Goal: Task Accomplishment & Management: Complete application form

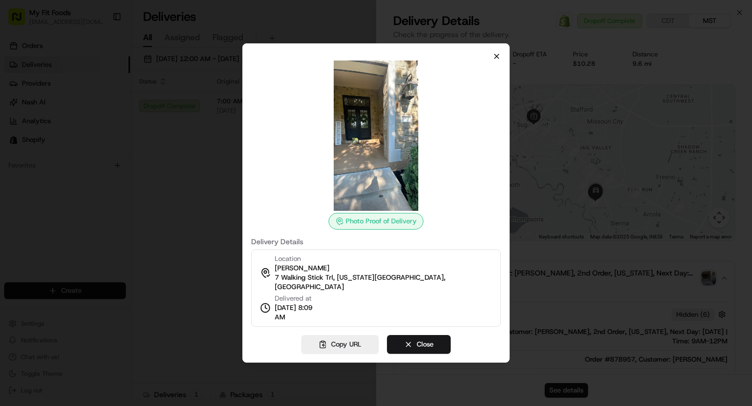
scroll to position [185, 0]
click at [498, 60] on icon "button" at bounding box center [497, 56] width 8 height 8
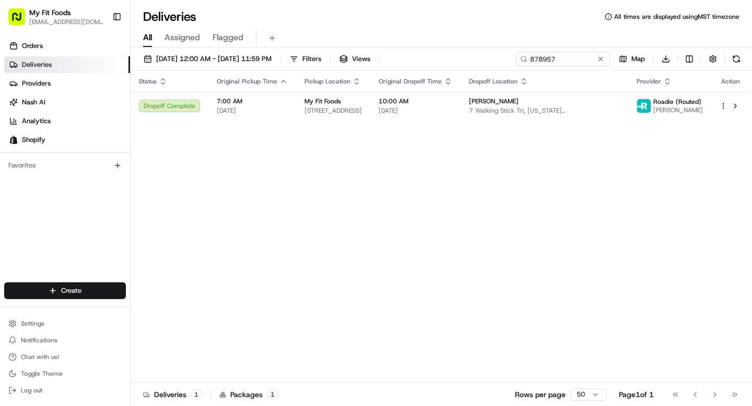
click at [60, 62] on link "Deliveries" at bounding box center [67, 64] width 126 height 17
click at [577, 57] on input "878957" at bounding box center [547, 59] width 125 height 15
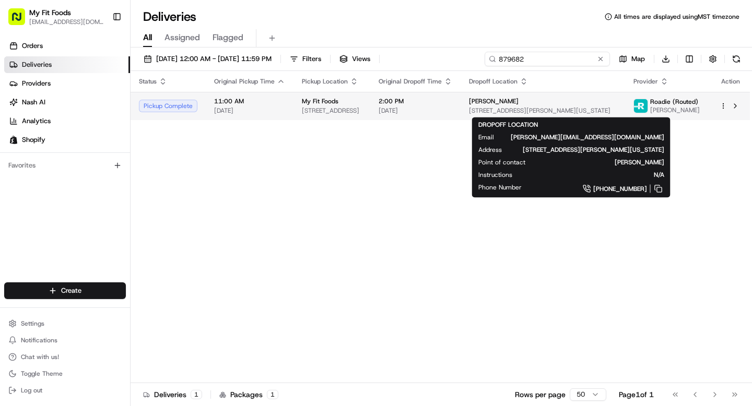
type input "879682"
click at [595, 104] on div "[PERSON_NAME]" at bounding box center [543, 101] width 148 height 8
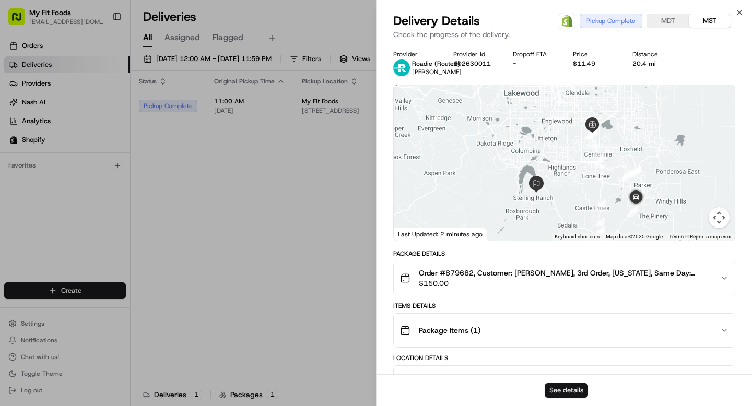
click at [571, 391] on button "See details" at bounding box center [566, 391] width 43 height 15
click at [563, 393] on button "See details" at bounding box center [566, 391] width 43 height 15
click at [725, 275] on icon "button" at bounding box center [725, 278] width 8 height 8
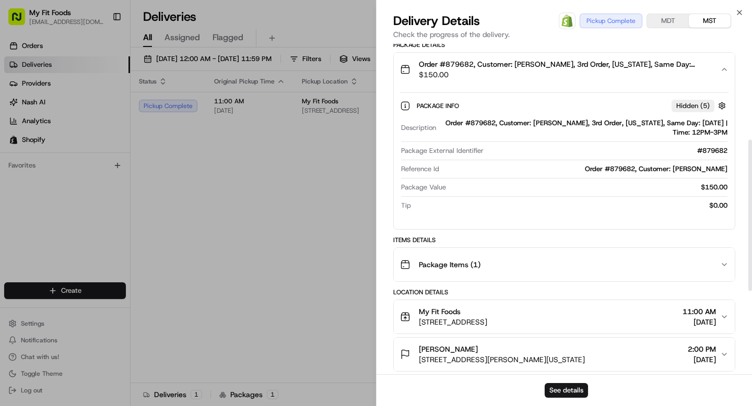
scroll to position [227, 0]
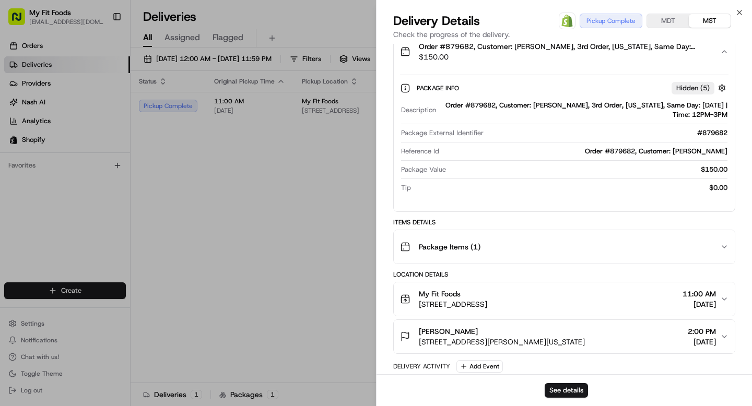
click at [724, 335] on icon "button" at bounding box center [725, 337] width 8 height 8
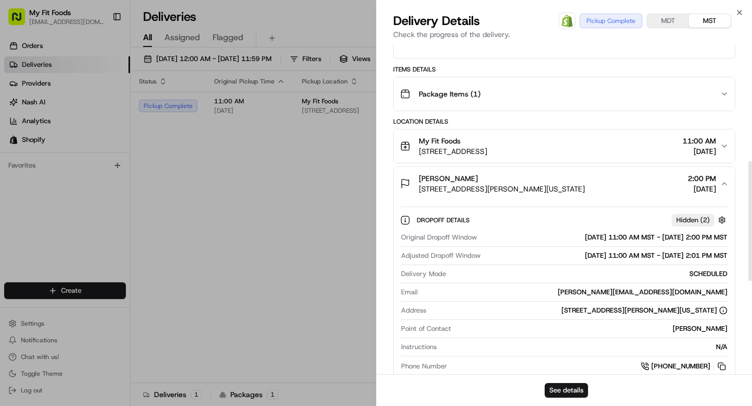
scroll to position [438, 0]
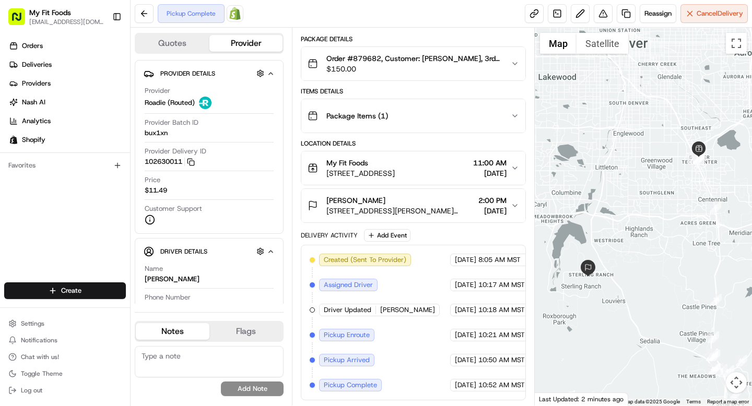
scroll to position [92, 6]
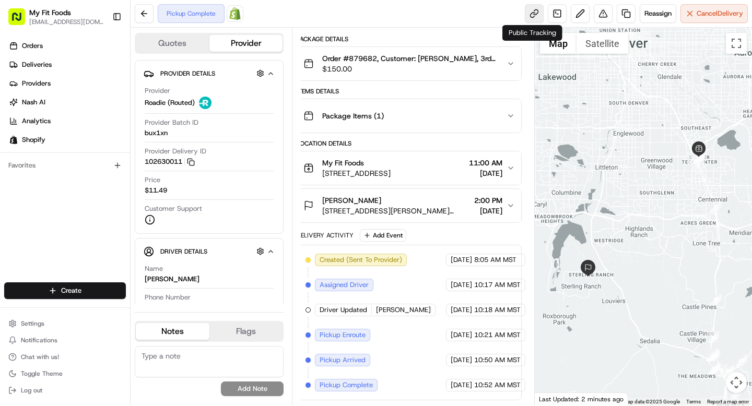
click at [531, 14] on link at bounding box center [534, 13] width 19 height 19
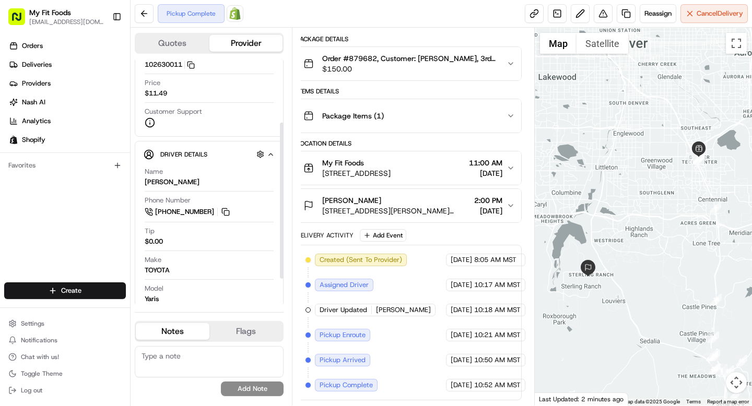
scroll to position [124, 0]
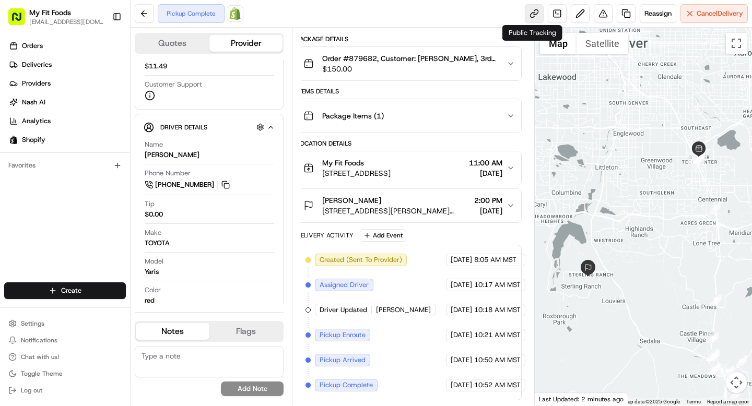
click at [534, 18] on link at bounding box center [534, 13] width 19 height 19
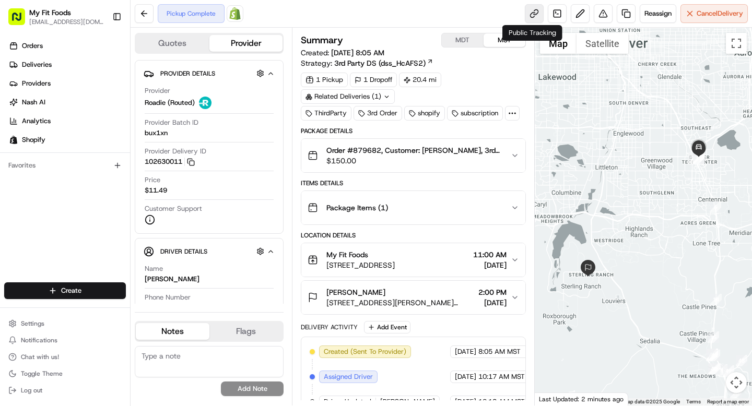
click at [536, 14] on link at bounding box center [534, 13] width 19 height 19
click at [74, 296] on html "My Fit Foods support@myfitfoods.com Toggle Sidebar Orders Deliveries Providers …" at bounding box center [376, 203] width 752 height 406
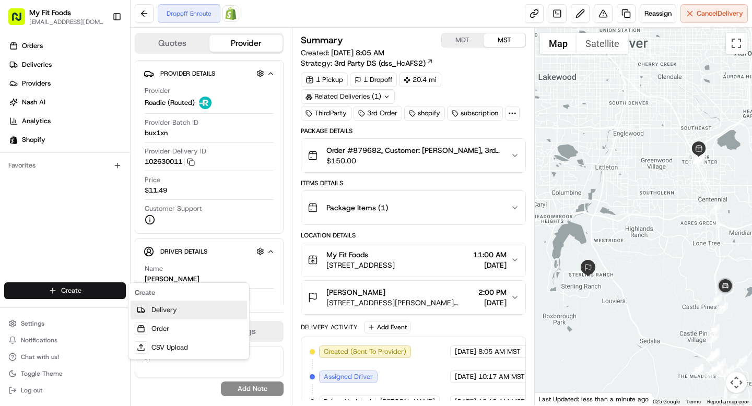
click at [167, 311] on link "Delivery" at bounding box center [189, 310] width 117 height 19
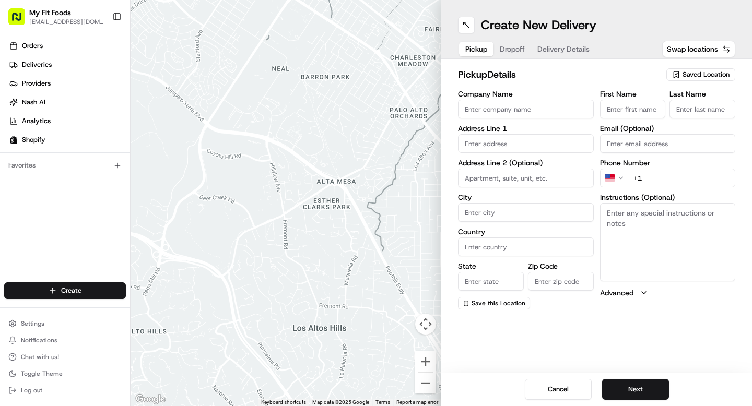
click at [690, 77] on span "Saved Location" at bounding box center [706, 74] width 47 height 9
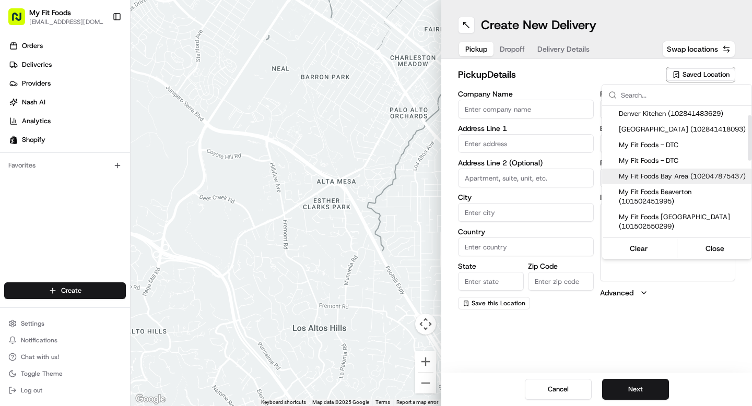
scroll to position [246, 0]
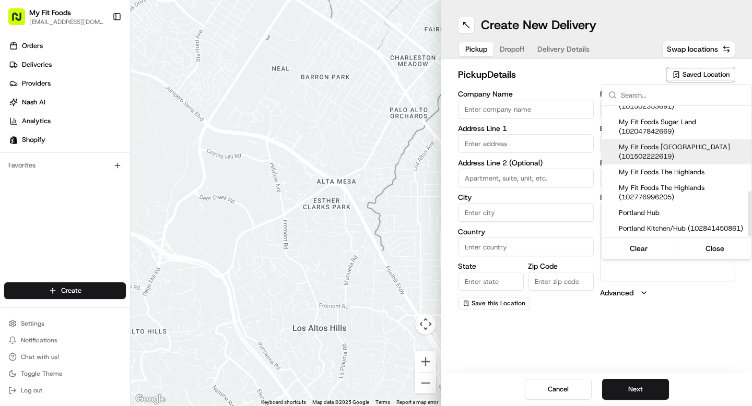
click at [675, 150] on span "My Fit Foods The Heights (101502222619)" at bounding box center [683, 152] width 129 height 19
type input "My Fit Foods The Heights"
type input "2802 N Shepherd Dr"
type input "Ste 100"
type input "Houston"
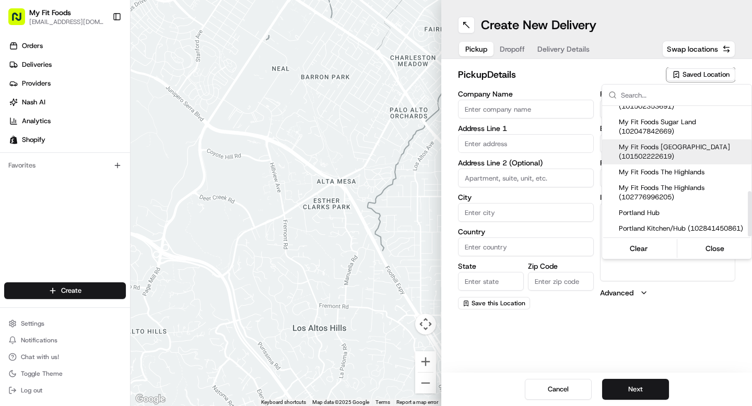
type input "US"
type input "TX"
type input "77008"
type input "+1 281 720 8662"
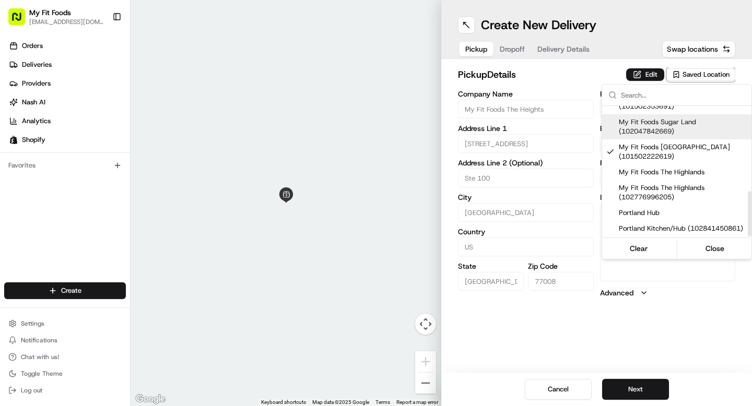
click at [562, 287] on html "My Fit Foods support@myfitfoods.com Toggle Sidebar Orders Deliveries Providers …" at bounding box center [376, 203] width 752 height 406
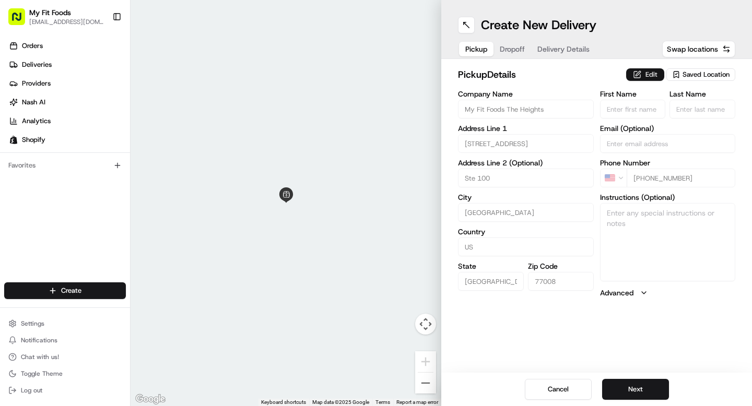
click at [647, 78] on button "Edit" at bounding box center [645, 74] width 38 height 13
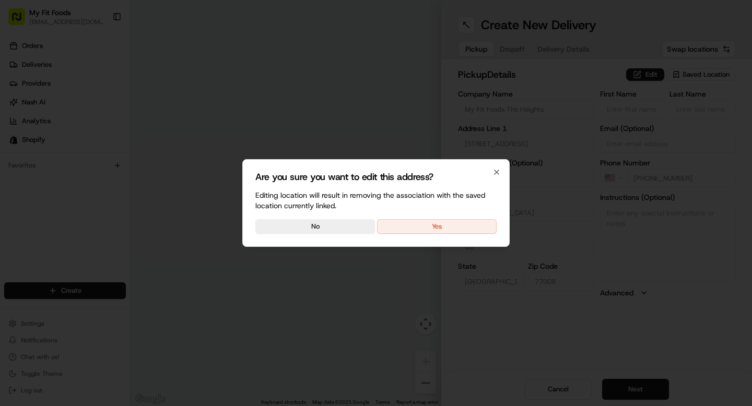
drag, startPoint x: 463, startPoint y: 231, endPoint x: 492, endPoint y: 226, distance: 29.2
click at [463, 231] on button "Yes" at bounding box center [437, 226] width 120 height 15
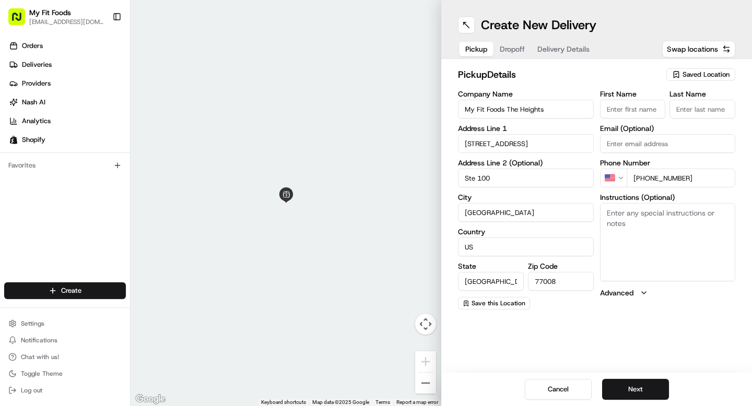
click at [646, 225] on textarea "Instructions (Optional)" at bounding box center [668, 242] width 136 height 78
paste textarea "877807"
type textarea "877807"
click at [636, 397] on button "Next" at bounding box center [635, 389] width 67 height 21
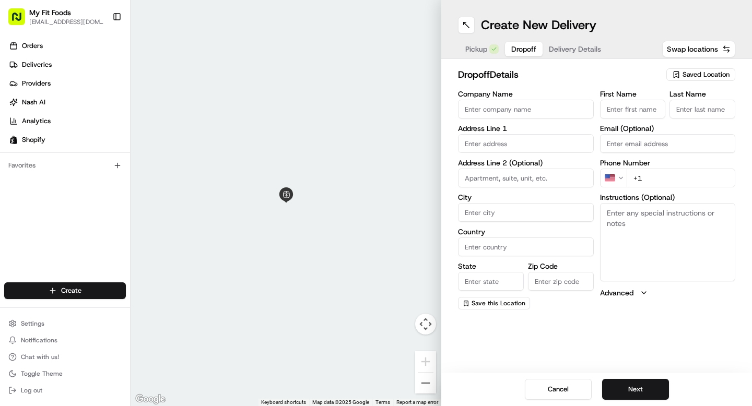
click at [649, 208] on textarea "Instructions (Optional)" at bounding box center [668, 242] width 136 height 78
paste textarea "877807"
type textarea "877807"
click at [624, 108] on input "First Name" at bounding box center [633, 109] width 66 height 19
type input "a"
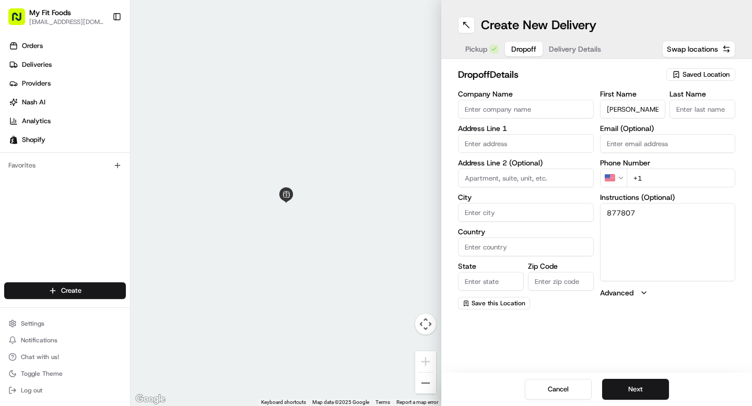
type input "Anthony"
click at [703, 117] on input "Last Name" at bounding box center [703, 109] width 66 height 19
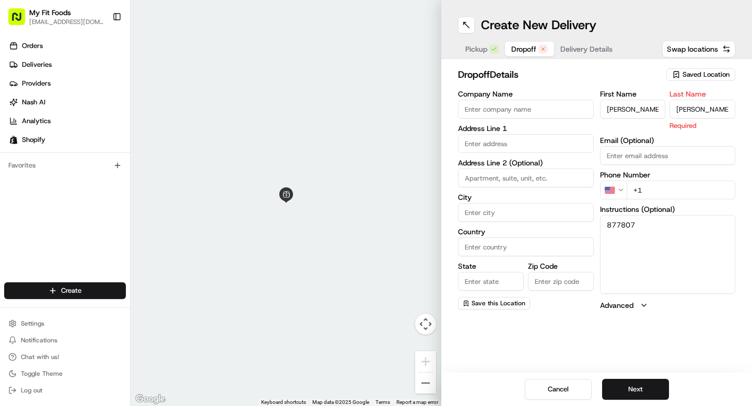
type input "Foster"
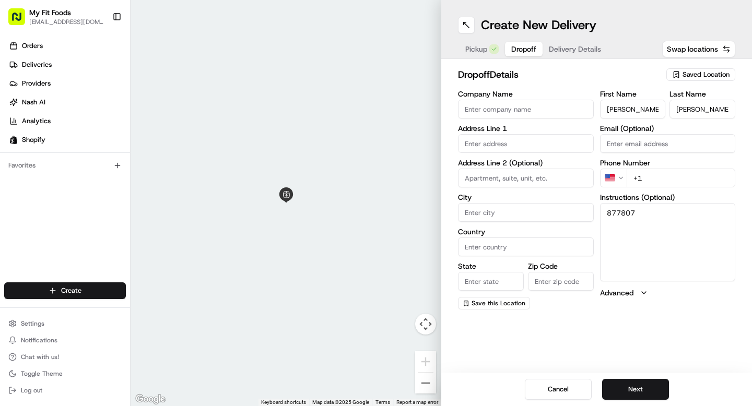
click at [681, 189] on div "First Name Anthony Last Name Foster Email (Optional) Phone Number US +1 Instruc…" at bounding box center [668, 199] width 136 height 219
paste input "903 742 6292"
type input "+1 903 742 6292"
click at [505, 149] on input "text" at bounding box center [526, 143] width 136 height 19
click at [624, 216] on textarea "877807" at bounding box center [668, 242] width 136 height 78
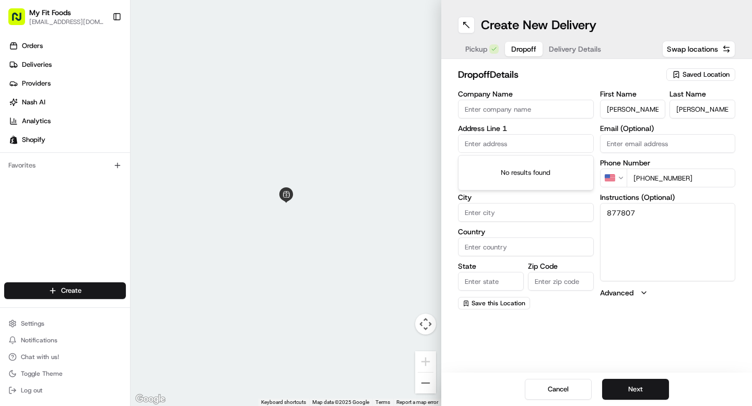
click at [624, 216] on textarea "877807" at bounding box center [668, 242] width 136 height 78
click at [529, 152] on input "text" at bounding box center [526, 143] width 136 height 19
paste input "10325 Cypresswood Dr. 623 Houston TX 77070"
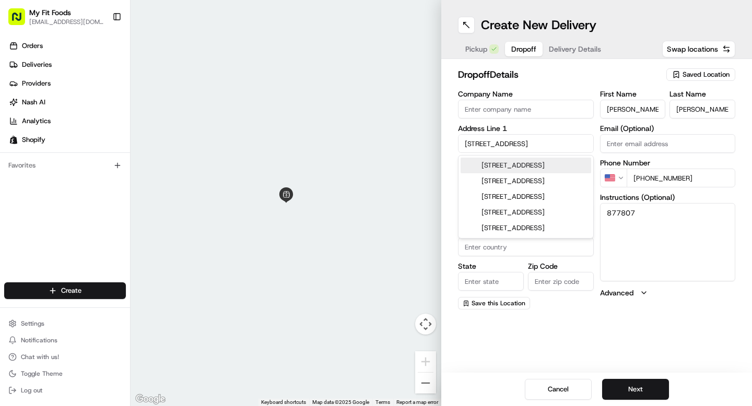
click at [519, 170] on div "10325 Cypresswood Dr #623, Houston, TX 77070" at bounding box center [526, 166] width 131 height 16
type input "10325 Cypresswood Dr #623, Houston, TX 77070, USA"
type input "623"
type input "Houston"
type input "United States"
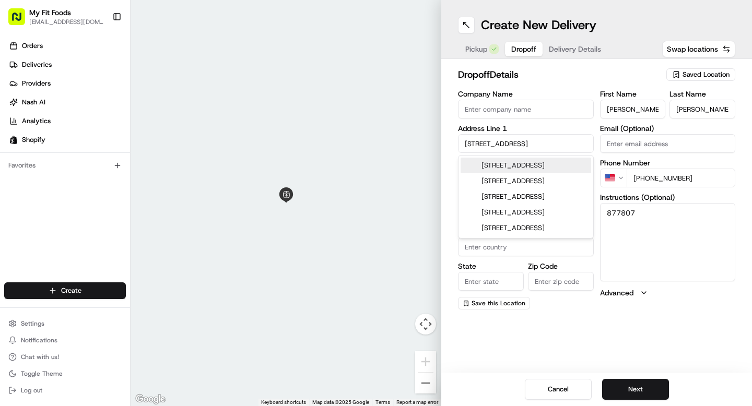
type input "TX"
type input "77070"
type input "10325 Cypresswood Drive"
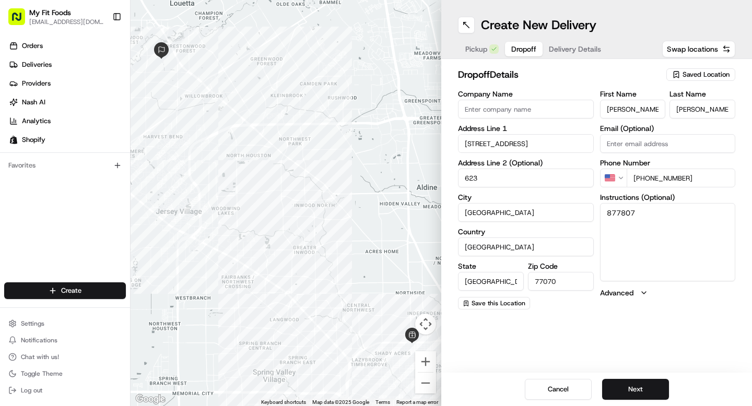
click at [696, 229] on textarea "877807" at bounding box center [668, 242] width 136 height 78
click at [652, 393] on button "Next" at bounding box center [635, 389] width 67 height 21
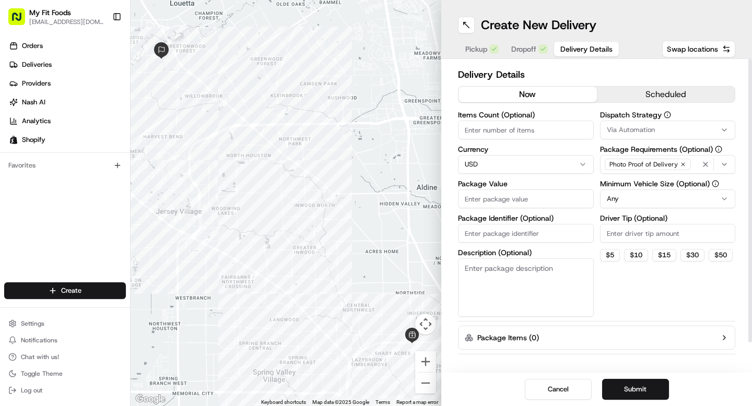
click at [512, 135] on input "Items Count (Optional)" at bounding box center [526, 130] width 136 height 19
type input "15"
click at [533, 201] on input "Package Value" at bounding box center [526, 199] width 136 height 19
type input "148.20"
click at [637, 317] on div "Delivery Details now scheduled Items Count (Optional) 15 Currency USD Package V…" at bounding box center [596, 231] width 277 height 329
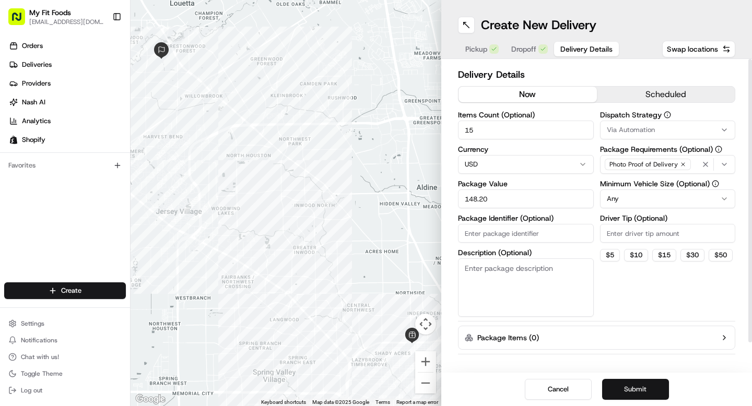
click at [620, 398] on button "Submit" at bounding box center [635, 389] width 67 height 21
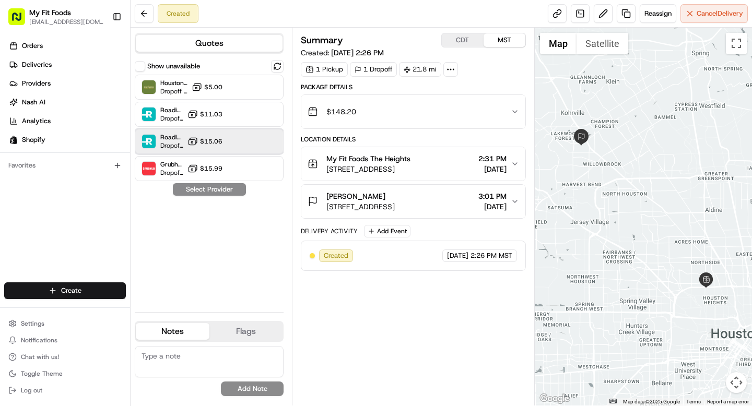
click at [250, 149] on div "Roadie (P2P) Dropoff ETA - $15.06" at bounding box center [209, 141] width 149 height 25
click at [513, 112] on icon "button" at bounding box center [515, 112] width 8 height 8
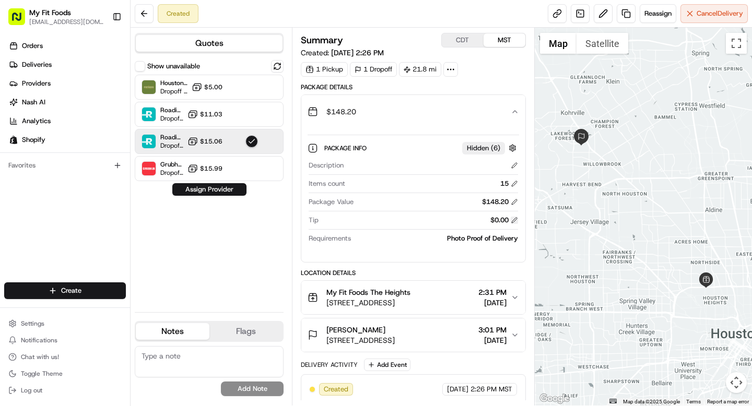
click at [515, 219] on button at bounding box center [514, 220] width 7 height 7
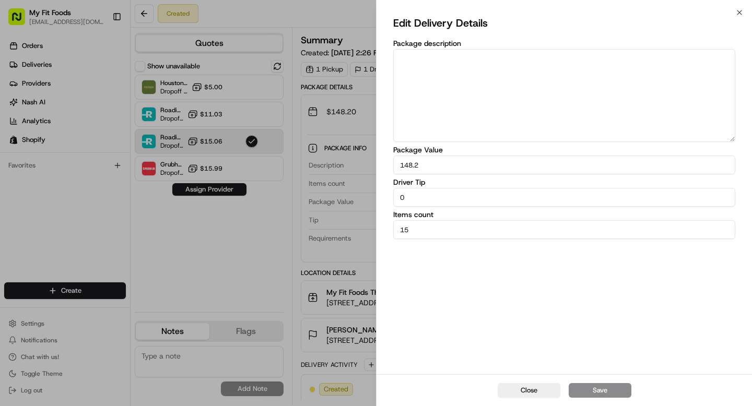
click at [456, 199] on input "0" at bounding box center [564, 197] width 342 height 19
type input "6"
click at [582, 385] on button "Save" at bounding box center [600, 391] width 63 height 15
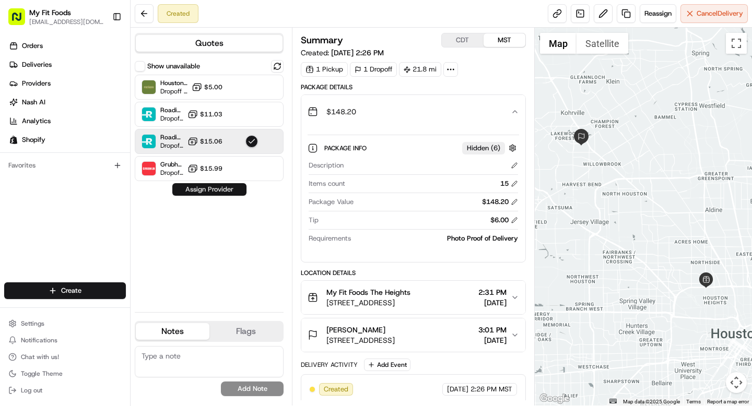
click at [191, 191] on button "Assign Provider" at bounding box center [209, 189] width 74 height 13
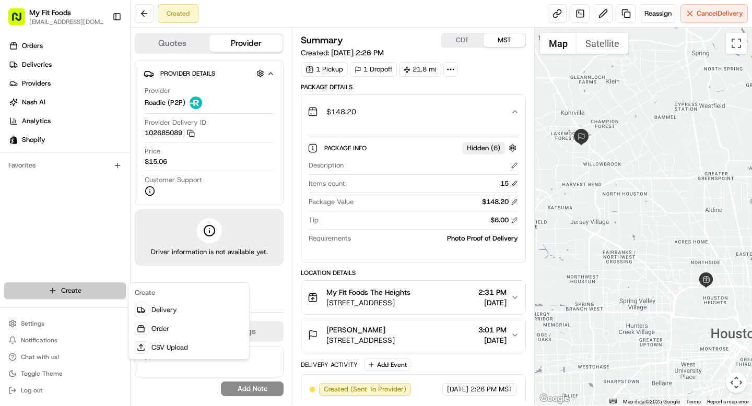
click at [74, 294] on html "My Fit Foods support@myfitfoods.com Toggle Sidebar Orders Deliveries Providers …" at bounding box center [376, 203] width 752 height 406
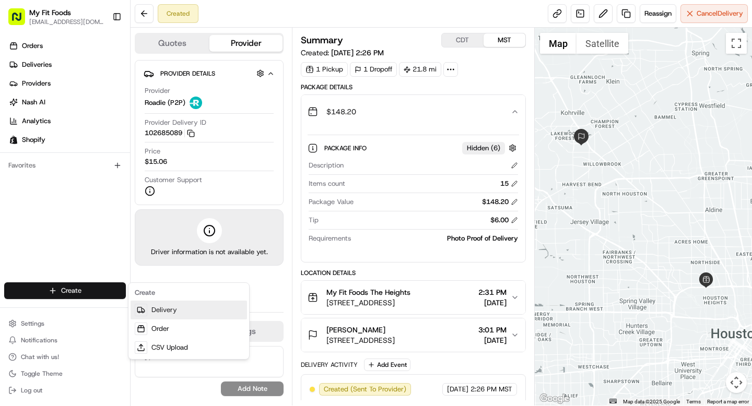
click at [170, 311] on link "Delivery" at bounding box center [189, 310] width 117 height 19
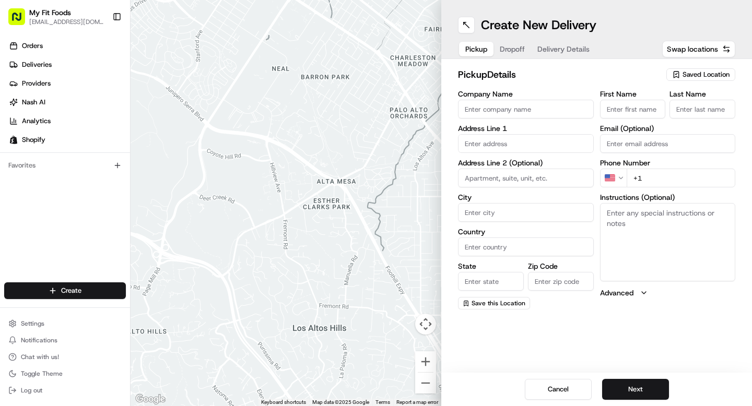
click at [697, 72] on span "Saved Location" at bounding box center [706, 74] width 47 height 9
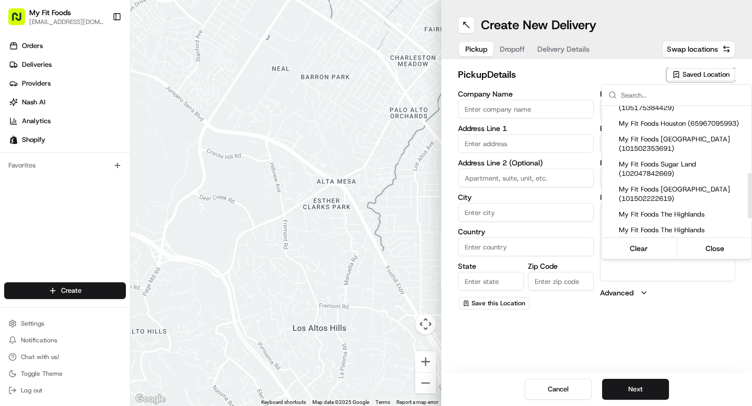
scroll to position [194, 0]
click at [663, 178] on span "My Fit Foods Sugar Land (102047842669)" at bounding box center [683, 168] width 129 height 19
type input "My Fit Foods Sugar Land"
type input "2109 Hwy 6"
type input "Sugar Land"
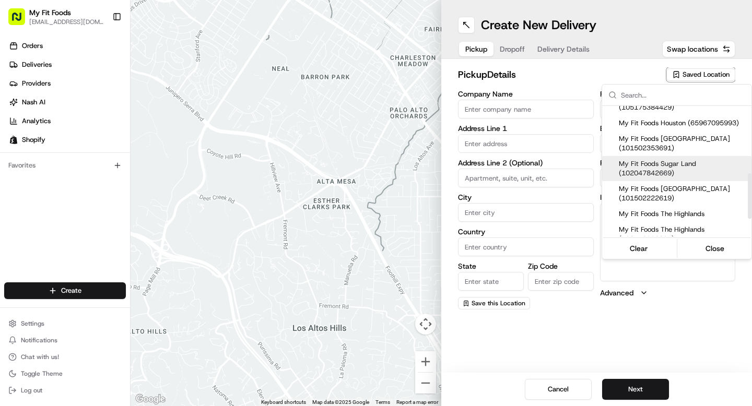
type input "US"
type input "TX"
type input "77478"
type input "+1 346 309 3755"
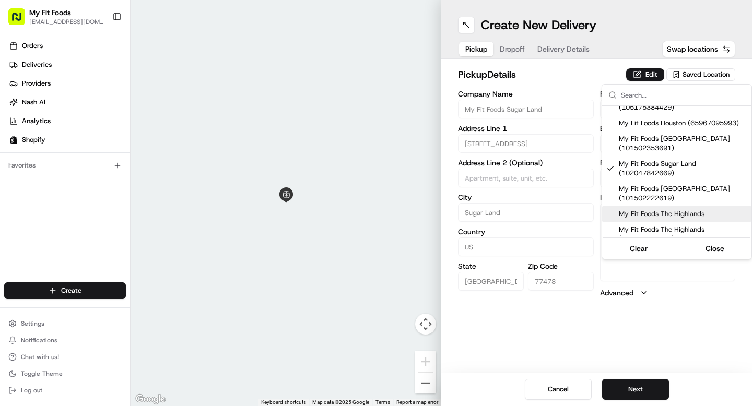
click at [667, 294] on html "My Fit Foods support@myfitfoods.com Toggle Sidebar Orders Deliveries Providers …" at bounding box center [376, 203] width 752 height 406
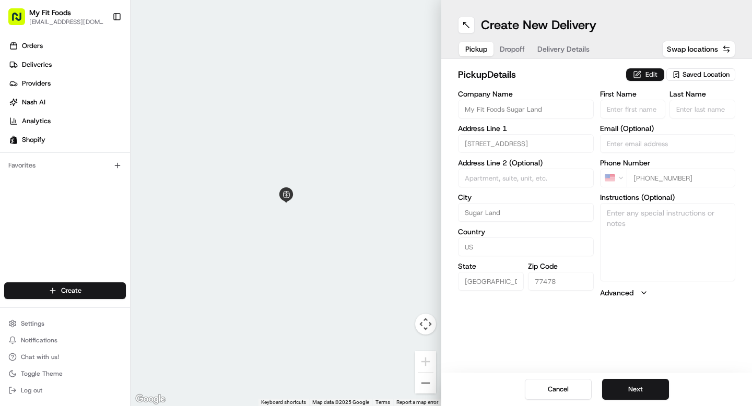
click at [643, 76] on button "Edit" at bounding box center [645, 74] width 38 height 13
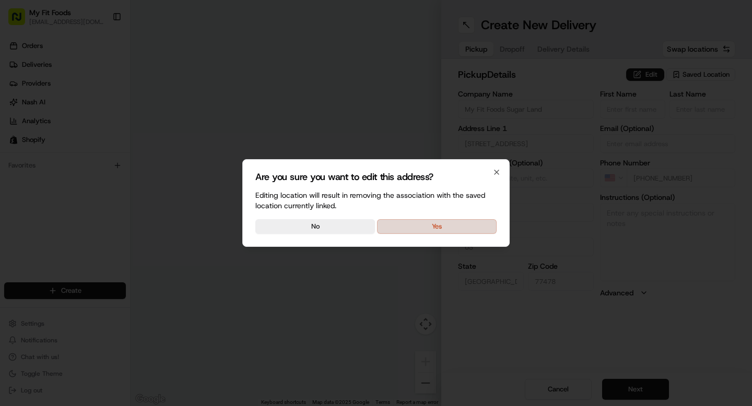
click at [429, 223] on button "Yes" at bounding box center [437, 226] width 120 height 15
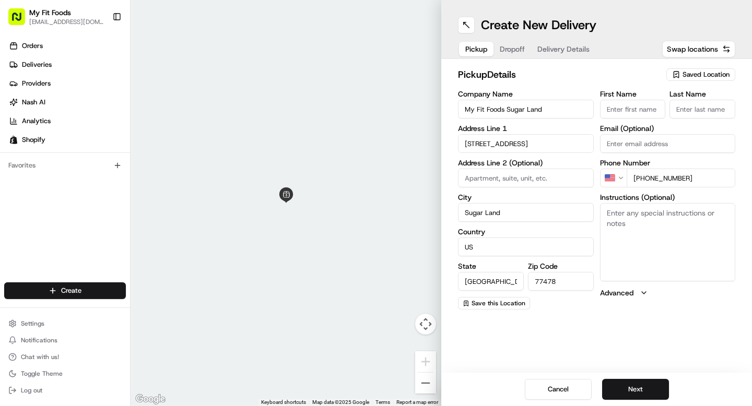
click at [636, 222] on textarea "Instructions (Optional)" at bounding box center [668, 242] width 136 height 78
paste textarea "880169"
type textarea "880169"
click at [627, 385] on button "Next" at bounding box center [635, 389] width 67 height 21
click at [670, 248] on textarea "Instructions (Optional)" at bounding box center [668, 242] width 136 height 78
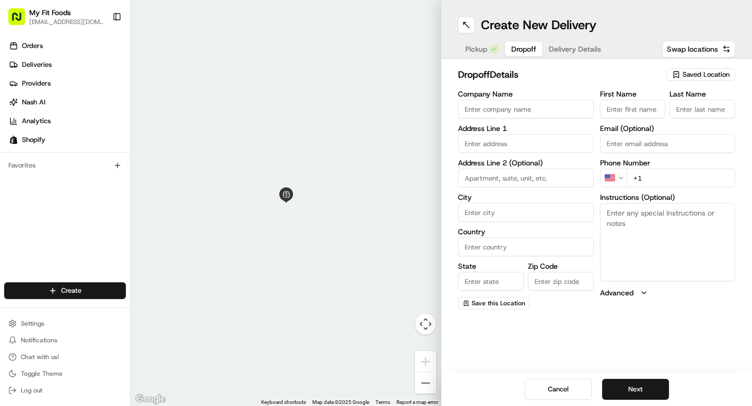
paste textarea "880169"
type textarea "880169"
click at [640, 110] on input "First Name" at bounding box center [633, 109] width 66 height 19
type input "Christy"
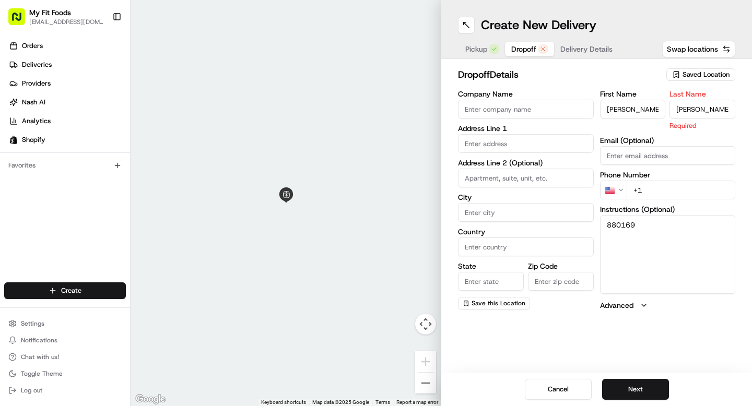
type input "Tyer"
click at [536, 144] on input "text" at bounding box center [526, 143] width 136 height 19
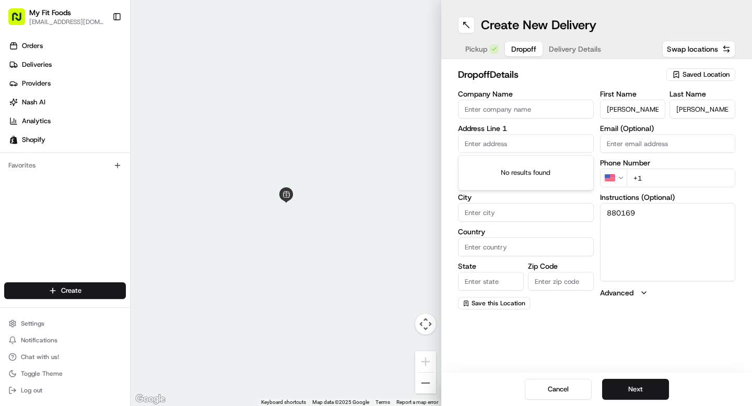
paste input "15119 blossom bay dr HOUSTON TX 77059"
click at [522, 171] on div "15119 Blossom Bay Dr, Houston, TX 77059" at bounding box center [526, 166] width 131 height 16
type input "15119 Blossom Bay Dr, Houston, TX 77059, USA"
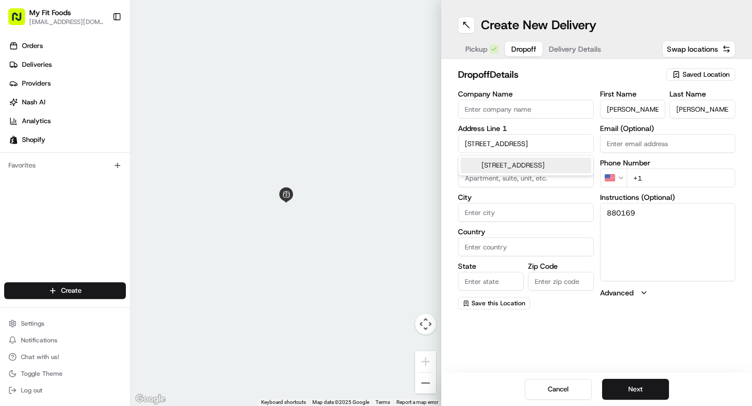
type input "Houston"
type input "United States"
type input "TX"
type input "77059"
type input "15119 Blossom Bay Drive"
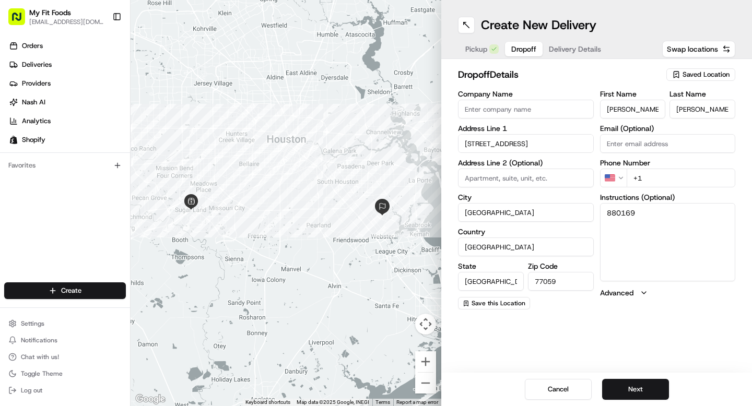
click at [691, 219] on textarea "880169" at bounding box center [668, 242] width 136 height 78
type textarea "880169"
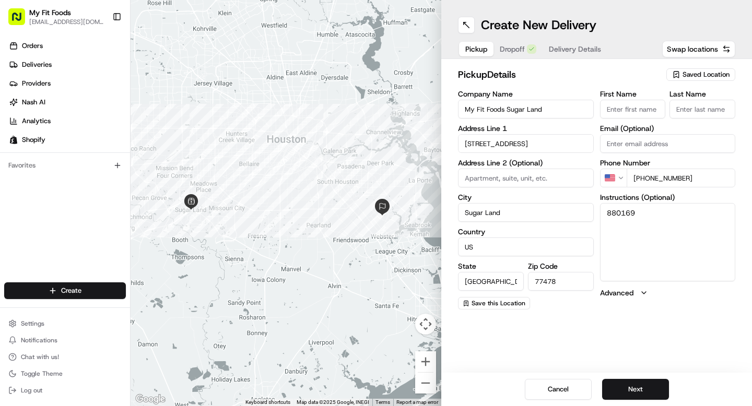
click at [476, 54] on button "Pickup" at bounding box center [476, 49] width 34 height 15
click at [667, 213] on textarea "880169" at bounding box center [668, 242] width 136 height 78
click at [640, 255] on textarea "880169 only needs following: 4 Oatmega 2 Strawberry Parfaits 2 Pineapple" at bounding box center [668, 242] width 136 height 78
drag, startPoint x: 704, startPoint y: 257, endPoint x: 606, endPoint y: 209, distance: 108.9
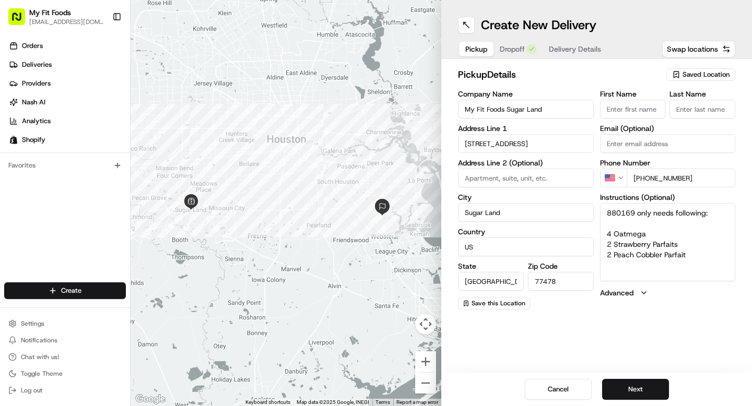
click at [606, 209] on textarea "880169 only needs following: 4 Oatmega 2 Strawberry Parfaits 2 Peach Cobbler Pa…" at bounding box center [668, 242] width 136 height 78
type textarea "880169 only needs following: 4 Oatmega 2 Strawberry Parfaits 2 Peach Cobbler Pa…"
click at [631, 383] on button "Next" at bounding box center [635, 389] width 67 height 21
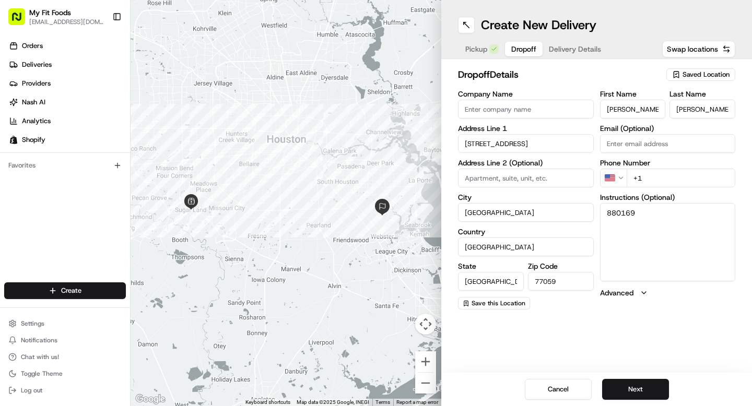
click at [641, 253] on textarea "880169" at bounding box center [668, 242] width 136 height 78
paste textarea "880169 only needs following: 4 Oatmega 2 Strawberry Parfaits 2 Peach Cobbler Pa…"
drag, startPoint x: 640, startPoint y: 208, endPoint x: 595, endPoint y: 215, distance: 46.0
click at [595, 215] on div "Company Name Address Line 1 15119 Blossom Bay Drive Address Line 2 (Optional) C…" at bounding box center [596, 199] width 277 height 219
drag, startPoint x: 702, startPoint y: 260, endPoint x: 592, endPoint y: 215, distance: 118.6
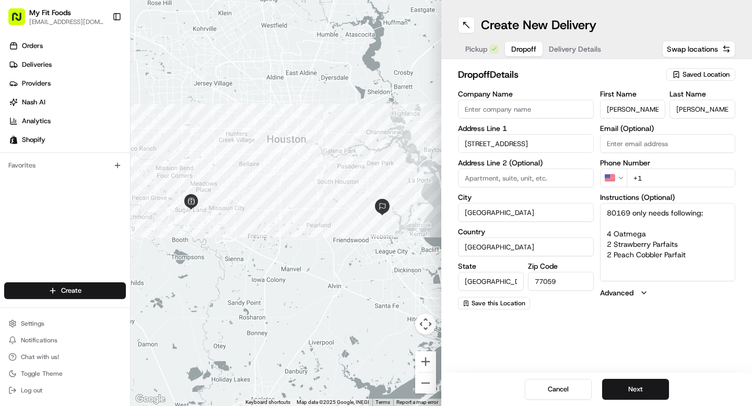
click at [592, 215] on div "Company Name Address Line 1 15119 Blossom Bay Drive Address Line 2 (Optional) C…" at bounding box center [596, 199] width 277 height 219
paste textarea "8"
type textarea "880169 only needs following: 4 Oatmega 2 Strawberry Parfaits 2 Peach Cobbler Pa…"
click at [629, 391] on button "Next" at bounding box center [635, 389] width 67 height 21
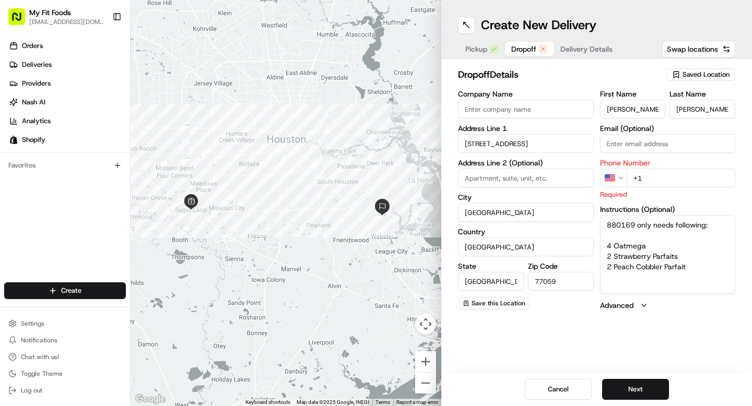
click at [665, 179] on input "+1" at bounding box center [681, 178] width 109 height 19
paste input "713 775 7109"
type input "+1 713 775 7109"
click at [628, 390] on button "Next" at bounding box center [635, 389] width 67 height 21
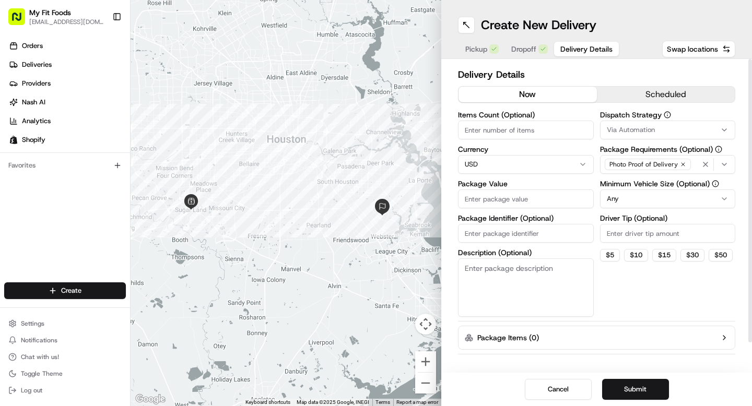
click at [519, 126] on input "Items Count (Optional)" at bounding box center [526, 130] width 136 height 19
type input "8"
click at [493, 203] on input "Package Value" at bounding box center [526, 199] width 136 height 19
type input "85"
click at [613, 250] on button "$ 5" at bounding box center [610, 255] width 20 height 13
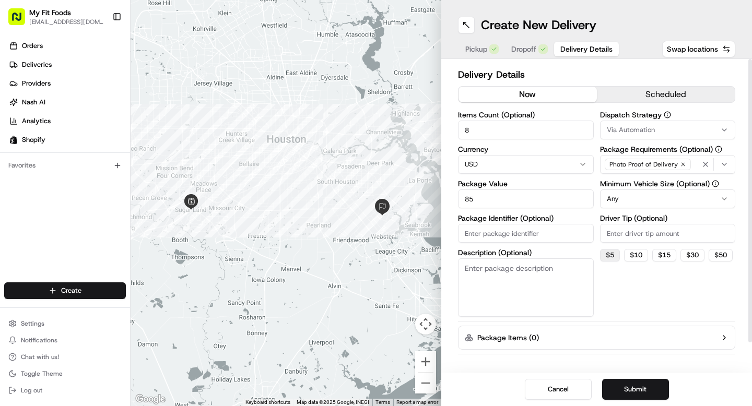
type input "5"
click at [626, 391] on button "Submit" at bounding box center [635, 389] width 67 height 21
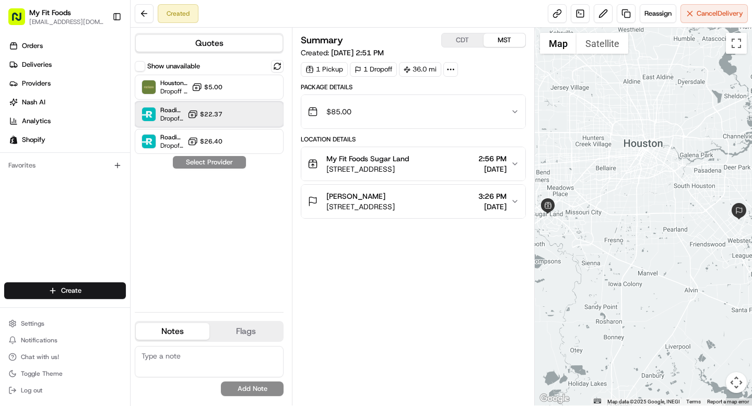
click at [265, 112] on div "Roadie (Routed) Dropoff ETA - $22.37" at bounding box center [209, 114] width 149 height 25
click at [519, 111] on button "$85.00" at bounding box center [413, 111] width 224 height 33
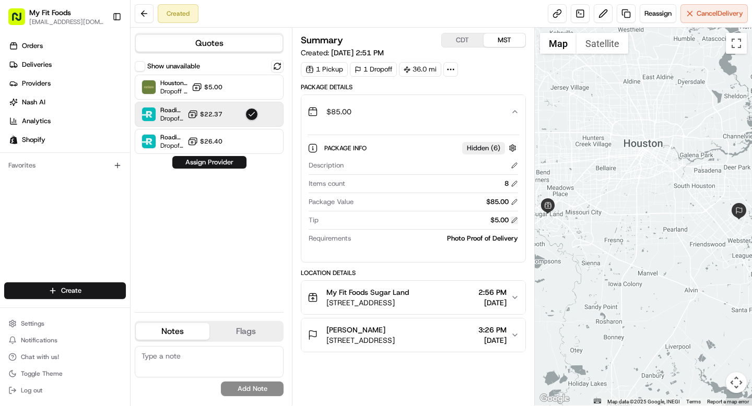
click at [515, 219] on button at bounding box center [514, 220] width 7 height 7
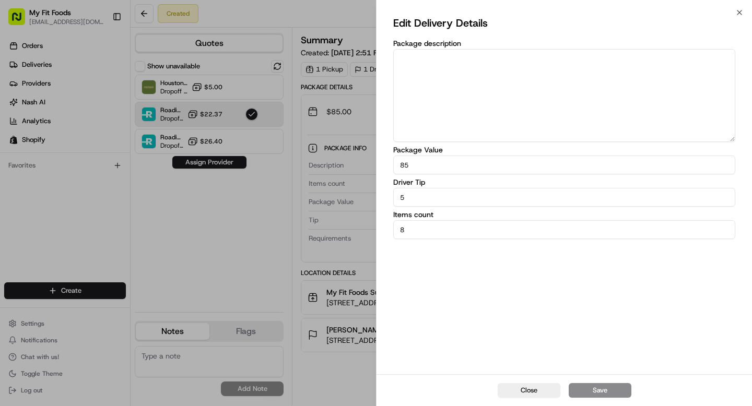
click at [435, 195] on input "5" at bounding box center [564, 197] width 342 height 19
type input "10"
click at [584, 390] on button "Save" at bounding box center [600, 391] width 63 height 15
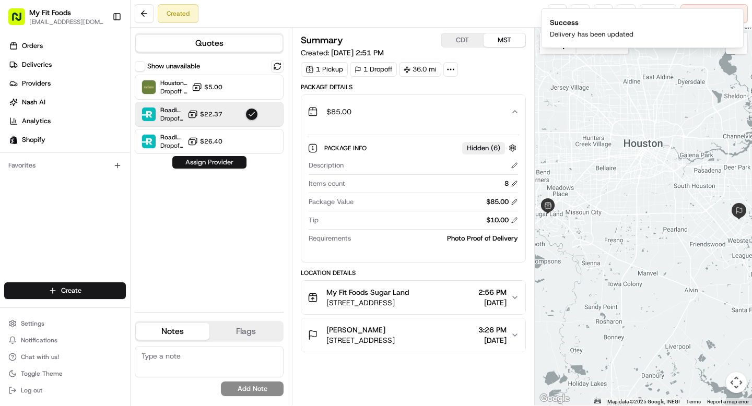
click at [231, 166] on button "Assign Provider" at bounding box center [209, 162] width 74 height 13
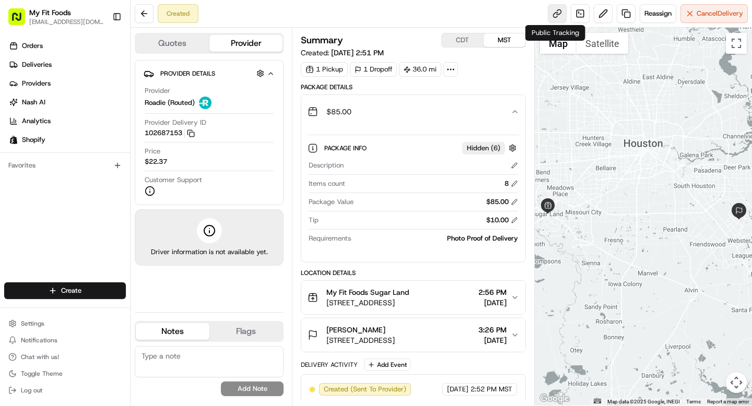
click at [557, 16] on link at bounding box center [557, 13] width 19 height 19
